Goal: Information Seeking & Learning: Learn about a topic

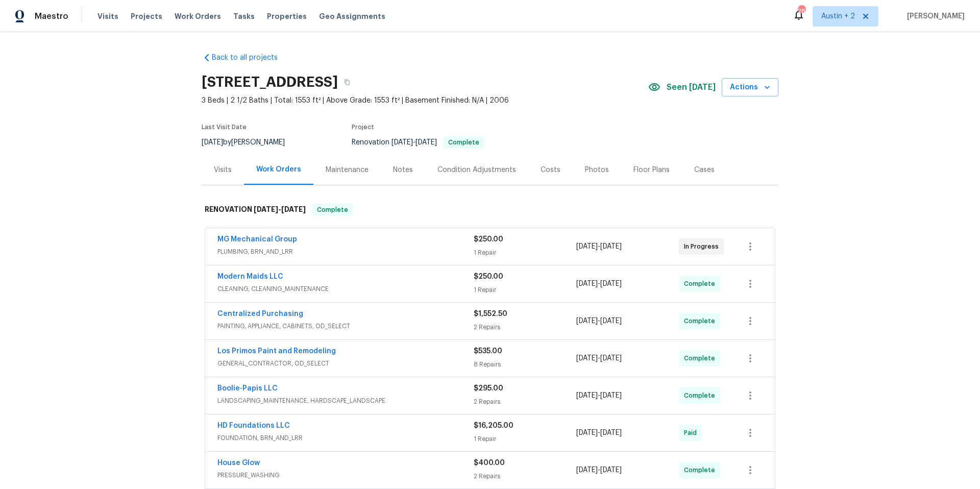
scroll to position [20, 0]
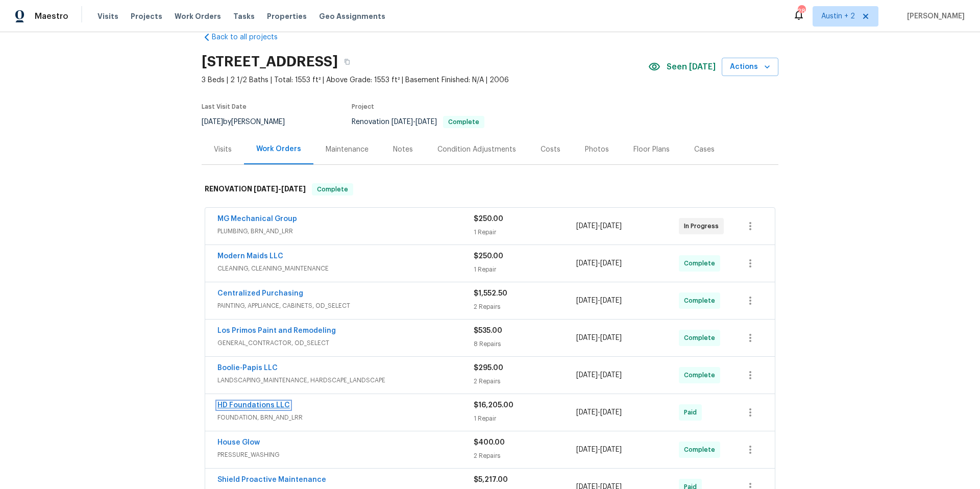
click at [264, 404] on link "HD Foundations LLC" at bounding box center [253, 405] width 72 height 7
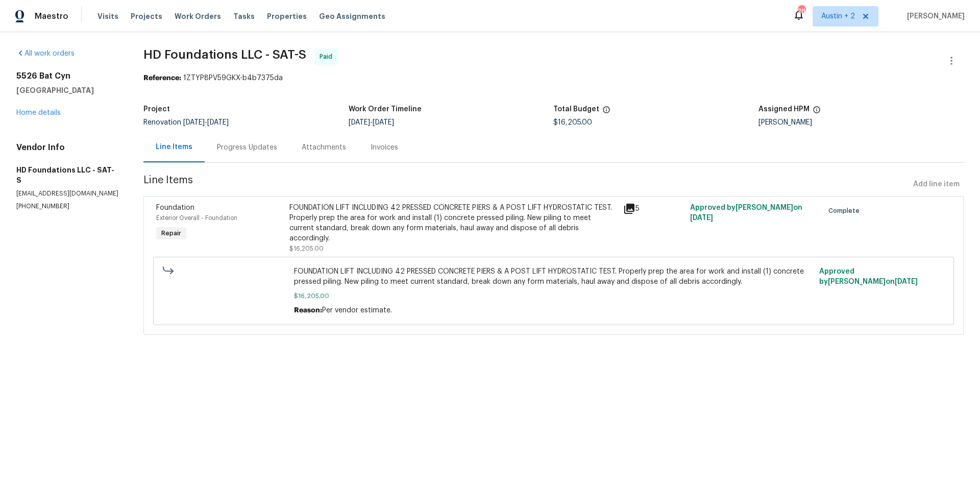
click at [625, 208] on icon at bounding box center [629, 209] width 10 height 10
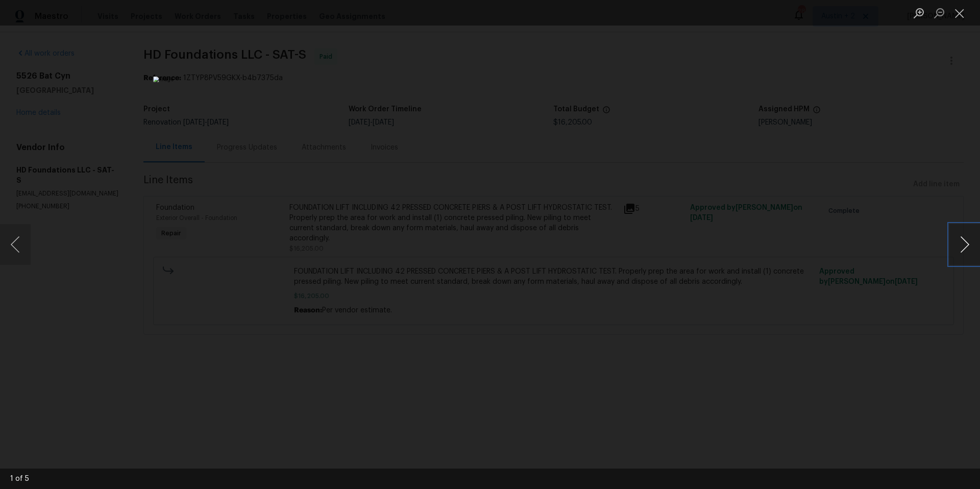
click at [965, 242] on button "Next image" at bounding box center [964, 244] width 31 height 41
click at [965, 241] on button "Next image" at bounding box center [964, 244] width 31 height 41
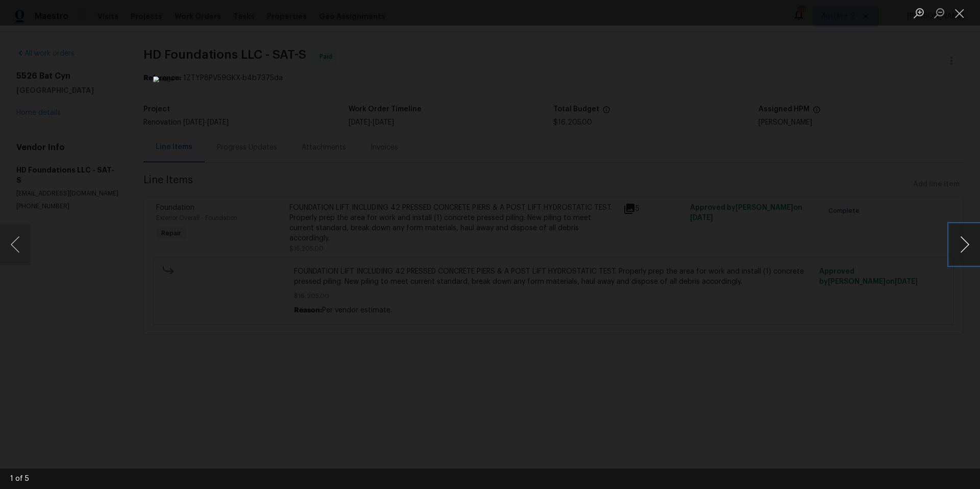
click at [963, 242] on button "Next image" at bounding box center [964, 244] width 31 height 41
click at [957, 16] on button "Close lightbox" at bounding box center [959, 13] width 20 height 18
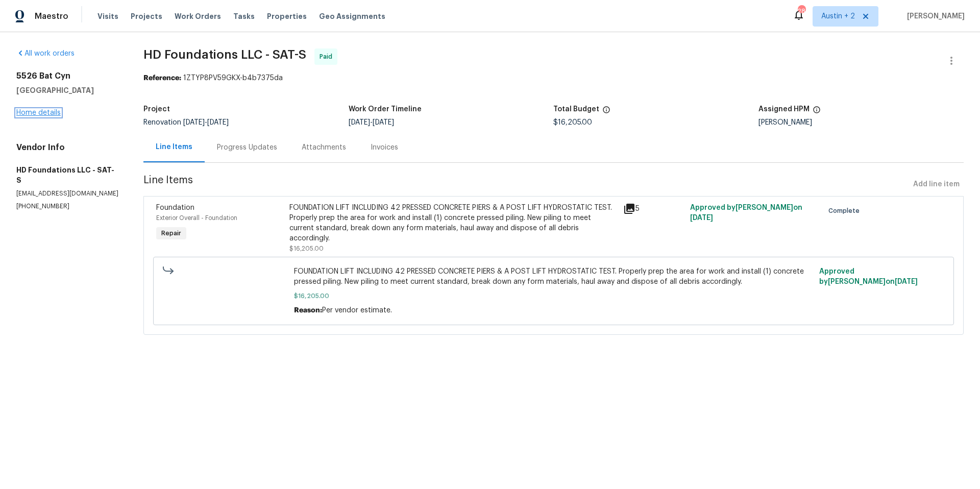
click at [48, 111] on link "Home details" at bounding box center [38, 112] width 44 height 7
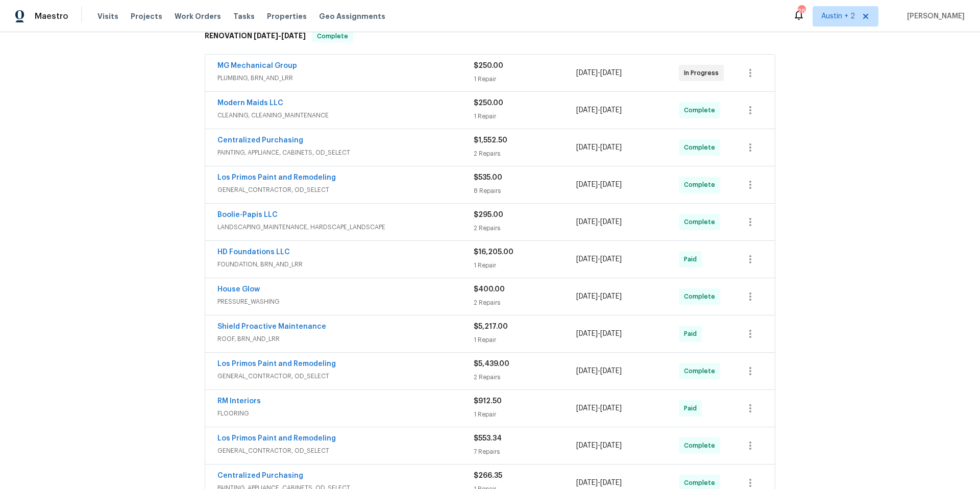
scroll to position [167, 0]
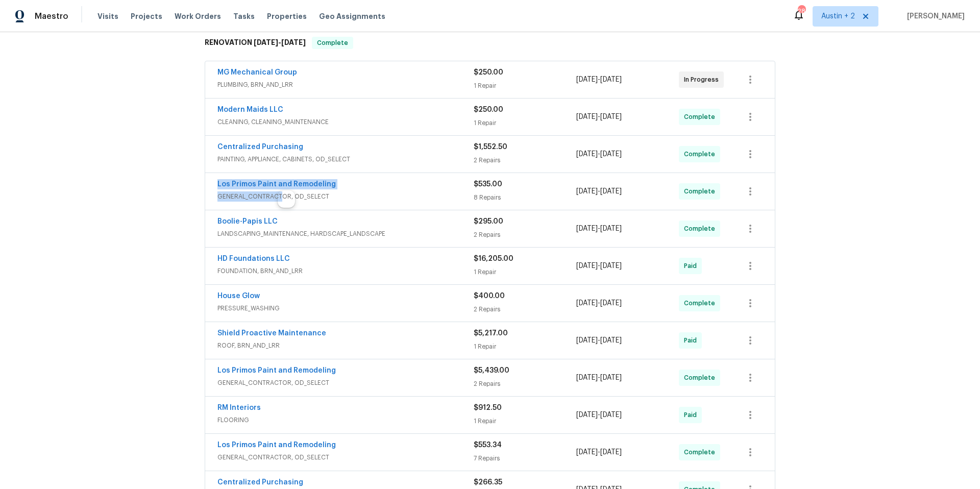
drag, startPoint x: 275, startPoint y: 188, endPoint x: 276, endPoint y: 194, distance: 5.7
click at [276, 193] on div "Los Primos Paint and Remodeling GENERAL_CONTRACTOR, OD_SELECT $535.00 8 Repairs…" at bounding box center [489, 191] width 569 height 37
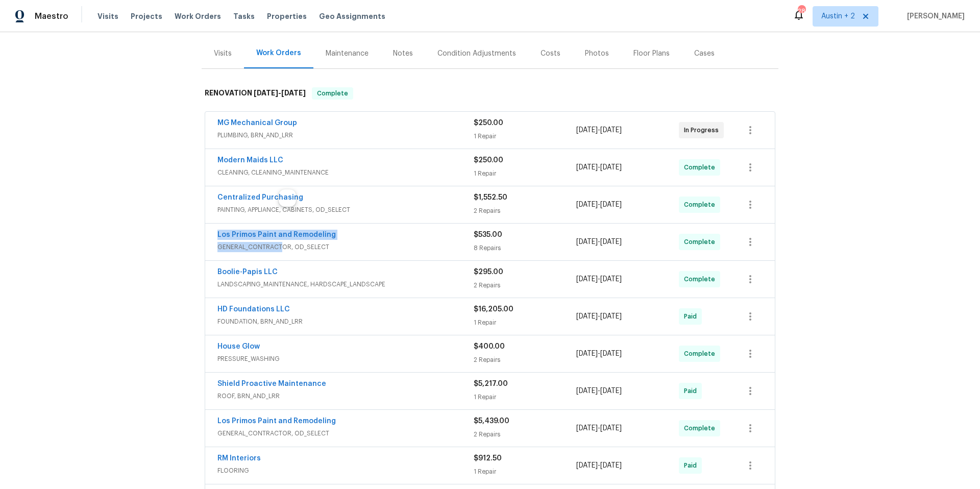
scroll to position [180, 0]
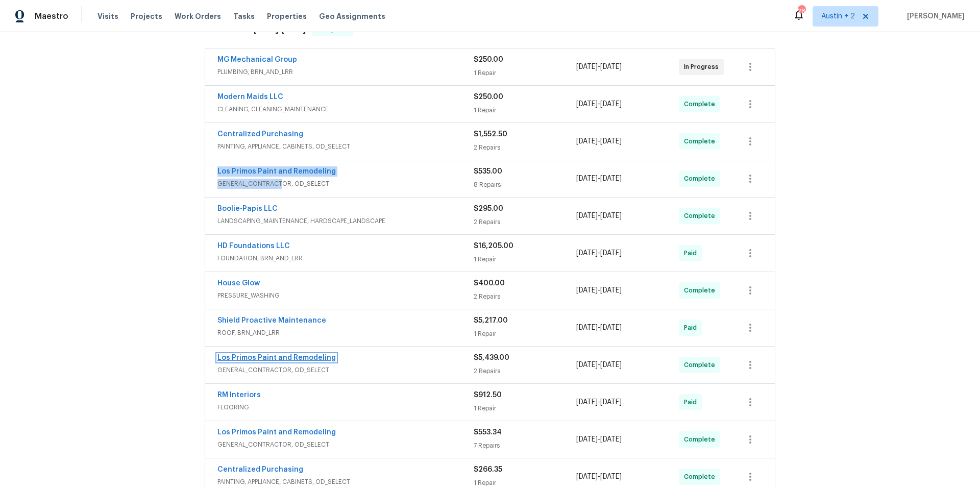
click at [315, 359] on link "Los Primos Paint and Remodeling" at bounding box center [276, 357] width 118 height 7
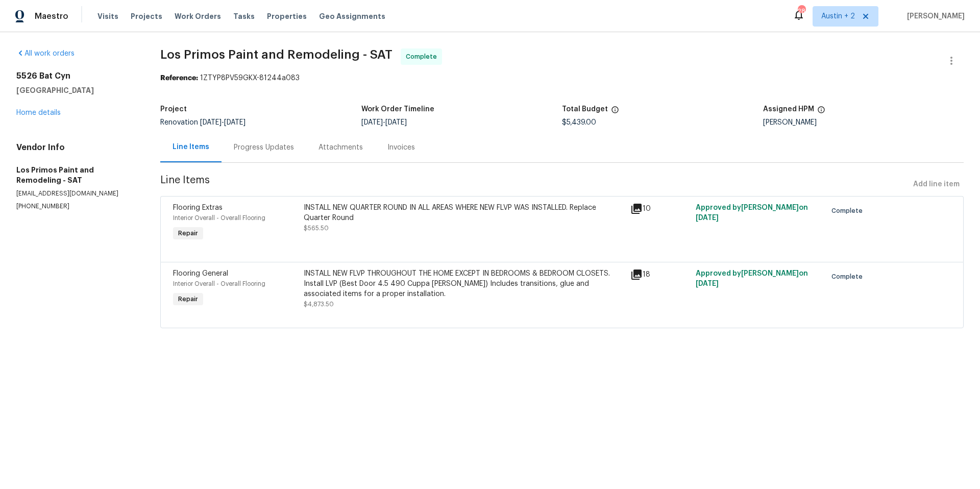
click at [635, 210] on icon at bounding box center [636, 209] width 12 height 12
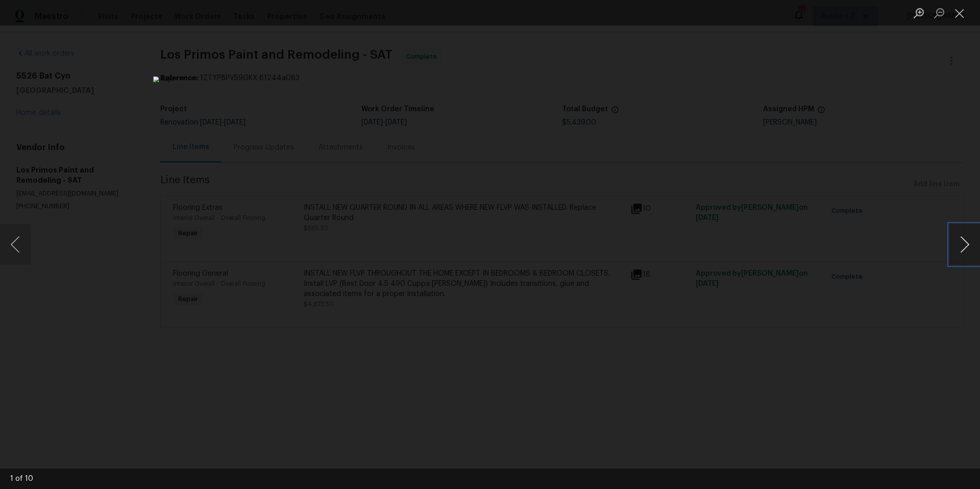
click at [964, 244] on button "Next image" at bounding box center [964, 244] width 31 height 41
click at [963, 244] on button "Next image" at bounding box center [964, 244] width 31 height 41
click at [961, 16] on button "Close lightbox" at bounding box center [959, 13] width 20 height 18
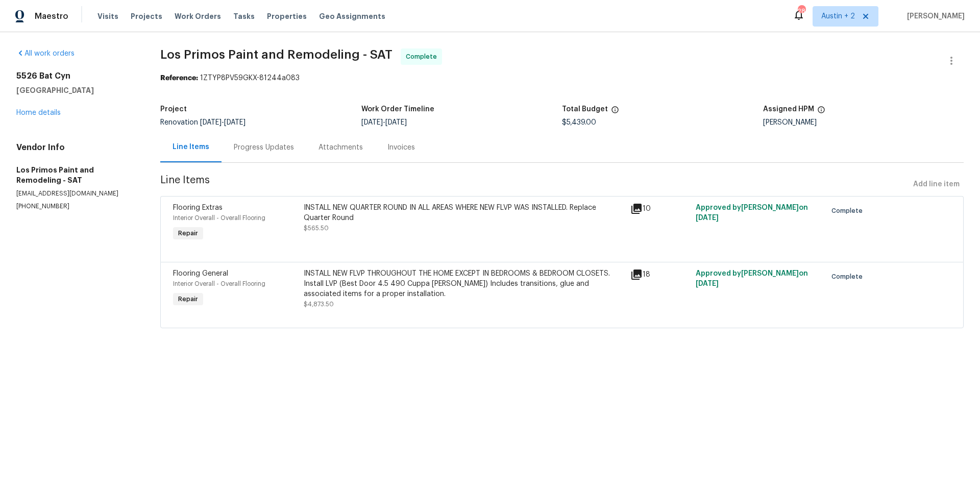
click at [636, 274] on icon at bounding box center [636, 274] width 10 height 10
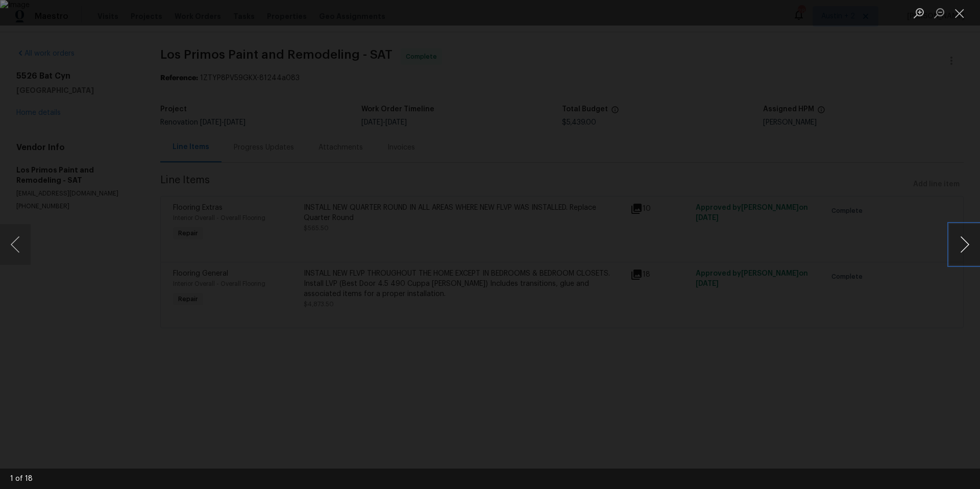
click at [964, 242] on button "Next image" at bounding box center [964, 244] width 31 height 41
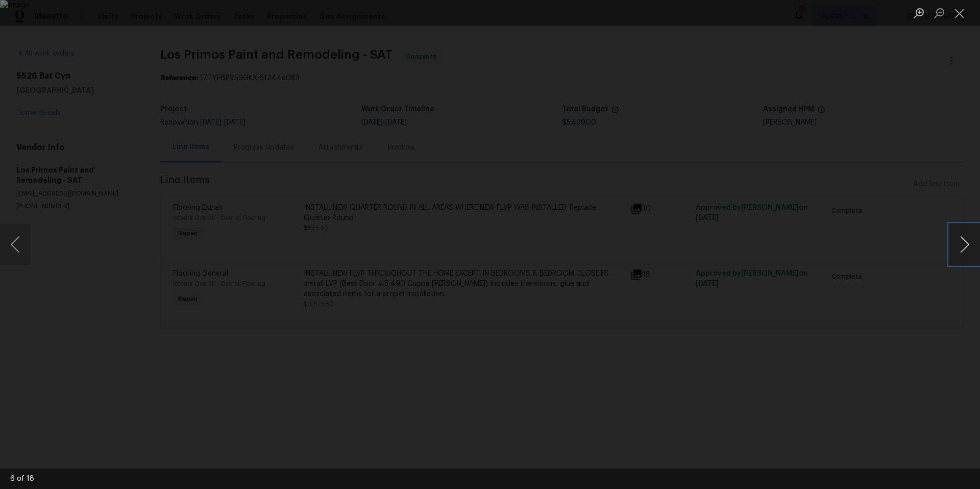
click at [964, 242] on button "Next image" at bounding box center [964, 244] width 31 height 41
click at [963, 242] on button "Next image" at bounding box center [964, 244] width 31 height 41
click at [957, 245] on button "Next image" at bounding box center [964, 244] width 31 height 41
click at [965, 247] on button "Next image" at bounding box center [964, 244] width 31 height 41
click at [964, 244] on button "Next image" at bounding box center [964, 244] width 31 height 41
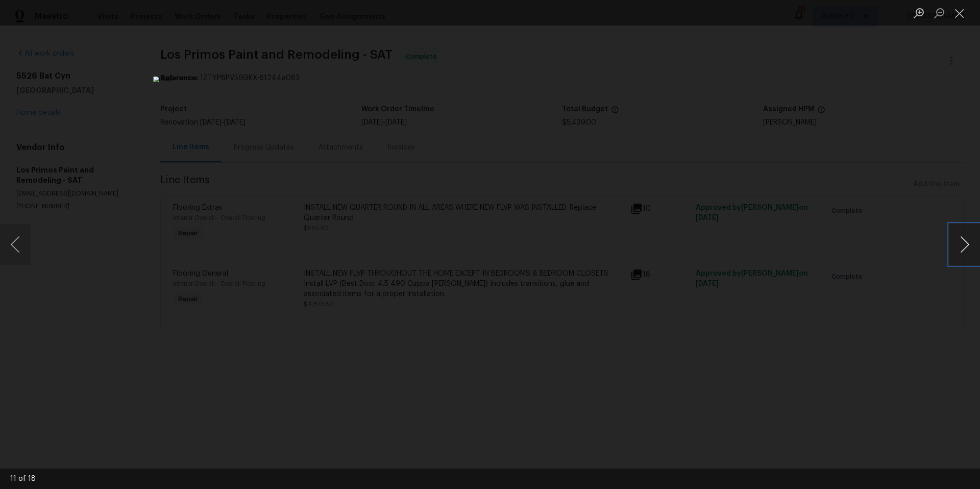
click at [963, 243] on button "Next image" at bounding box center [964, 244] width 31 height 41
click at [962, 242] on button "Next image" at bounding box center [964, 244] width 31 height 41
click at [956, 14] on button "Close lightbox" at bounding box center [959, 13] width 20 height 18
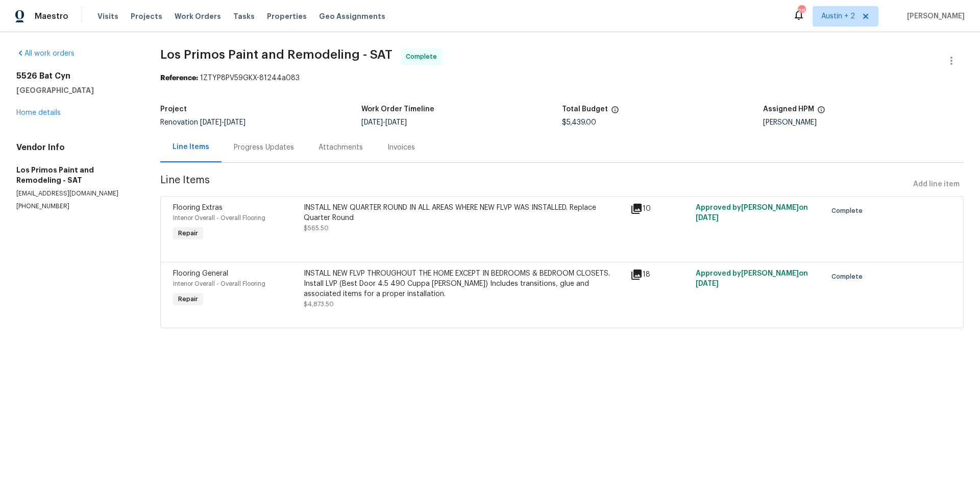
click at [632, 272] on icon at bounding box center [636, 274] width 10 height 10
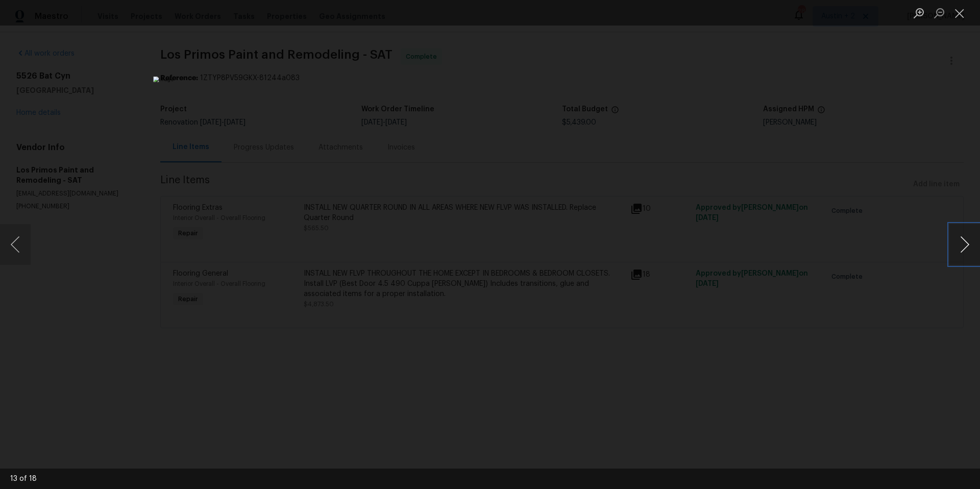
click at [965, 244] on button "Next image" at bounding box center [964, 244] width 31 height 41
click at [965, 245] on button "Next image" at bounding box center [964, 244] width 31 height 41
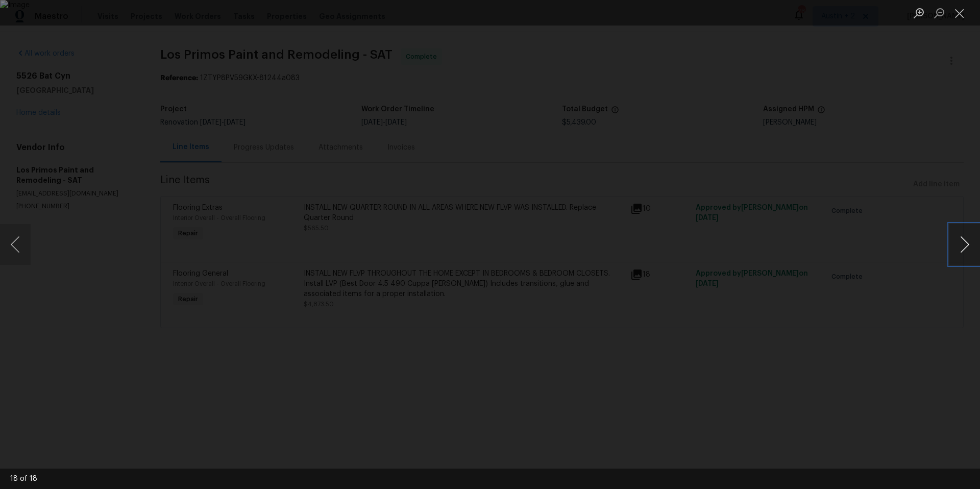
click at [965, 245] on button "Next image" at bounding box center [964, 244] width 31 height 41
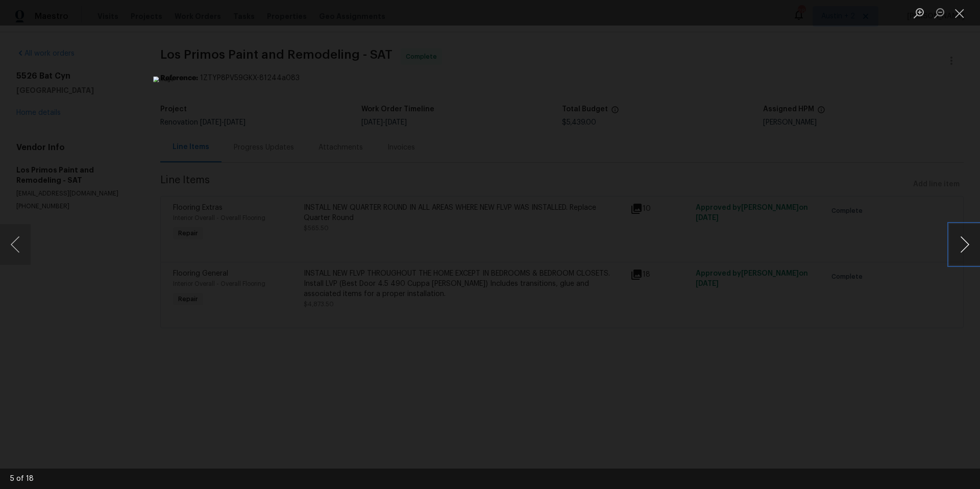
click at [965, 245] on button "Next image" at bounding box center [964, 244] width 31 height 41
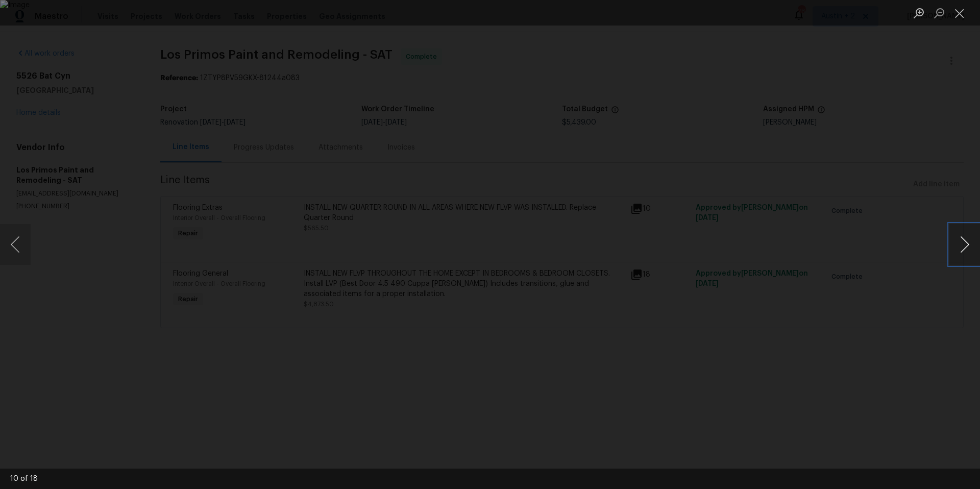
click at [965, 245] on button "Next image" at bounding box center [964, 244] width 31 height 41
click at [12, 235] on button "Previous image" at bounding box center [15, 244] width 31 height 41
click at [657, 335] on img "Lightbox" at bounding box center [490, 244] width 980 height 489
drag, startPoint x: 840, startPoint y: 280, endPoint x: 432, endPoint y: 262, distance: 408.6
click at [426, 262] on div "Lightbox" at bounding box center [490, 244] width 980 height 489
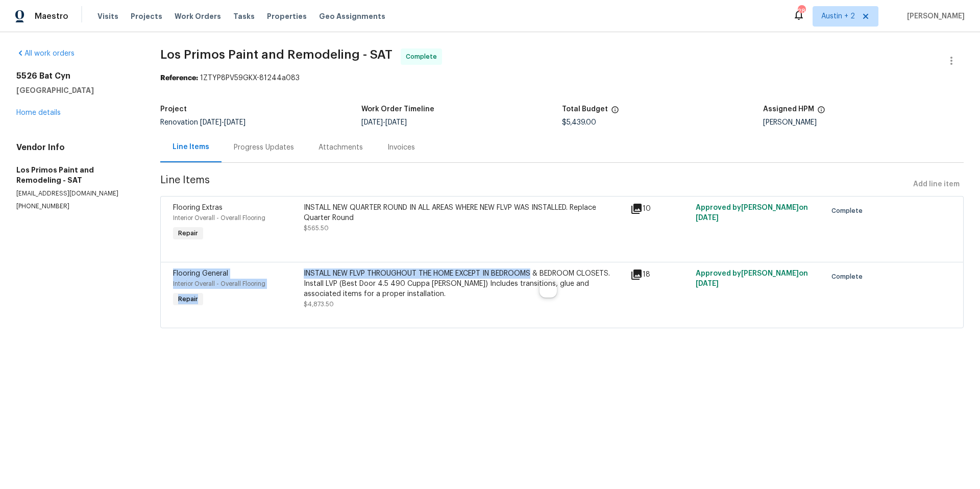
drag, startPoint x: 480, startPoint y: 268, endPoint x: 381, endPoint y: 253, distance: 99.7
click at [381, 253] on div "Flooring Extras Interior Overall - Overall Flooring Repair INSTALL NEW QUARTER …" at bounding box center [561, 262] width 803 height 132
